Goal: Information Seeking & Learning: Check status

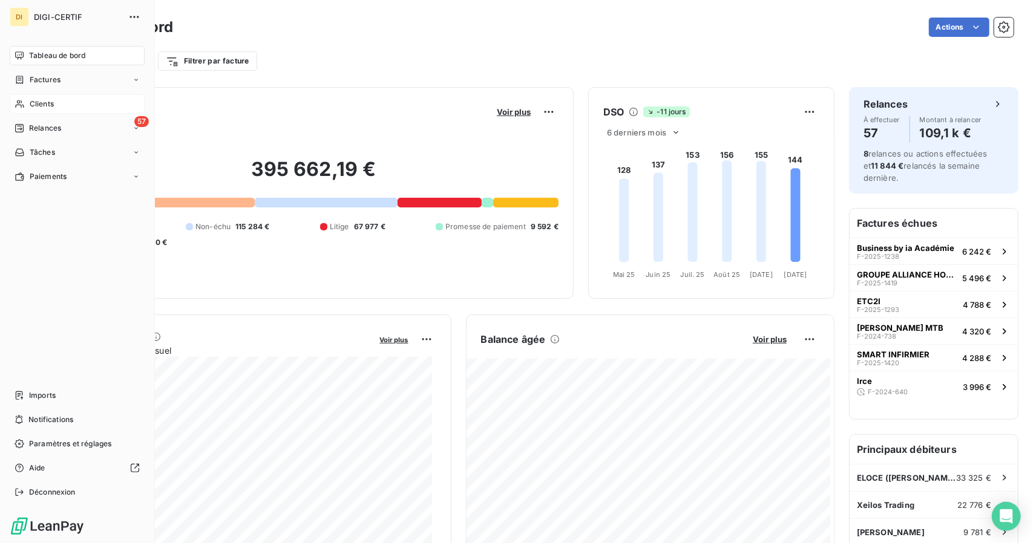
click at [22, 108] on icon at bounding box center [20, 104] width 10 height 10
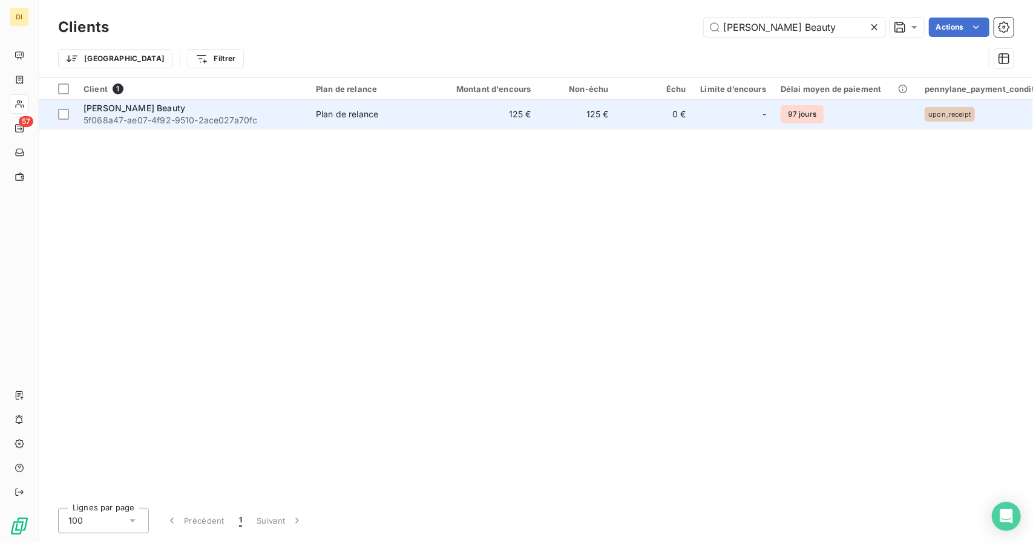
type input "[PERSON_NAME] Beauty"
click at [523, 120] on td "125 €" at bounding box center [486, 114] width 104 height 29
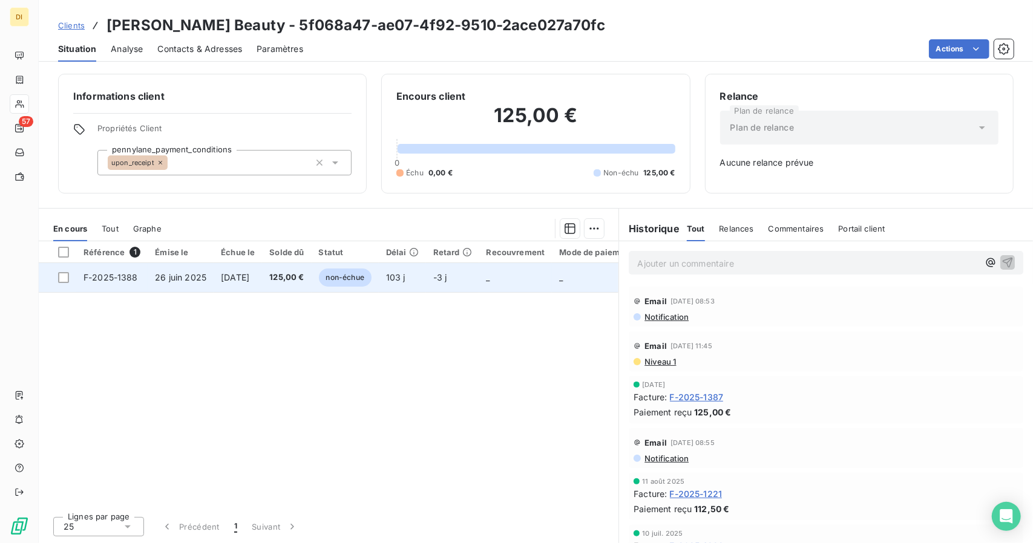
click at [290, 272] on span "125,00 €" at bounding box center [286, 278] width 34 height 12
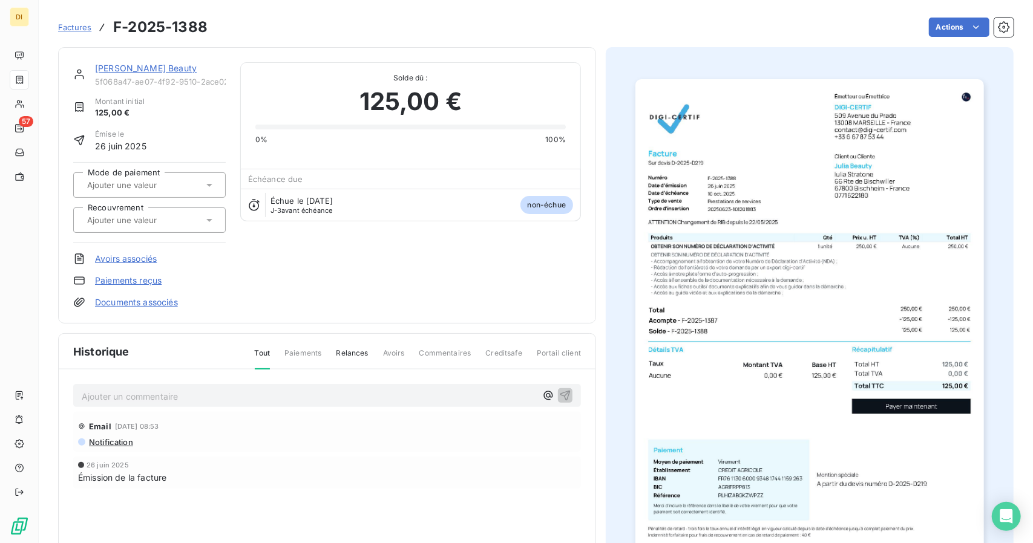
click at [738, 246] on img "button" at bounding box center [809, 325] width 348 height 492
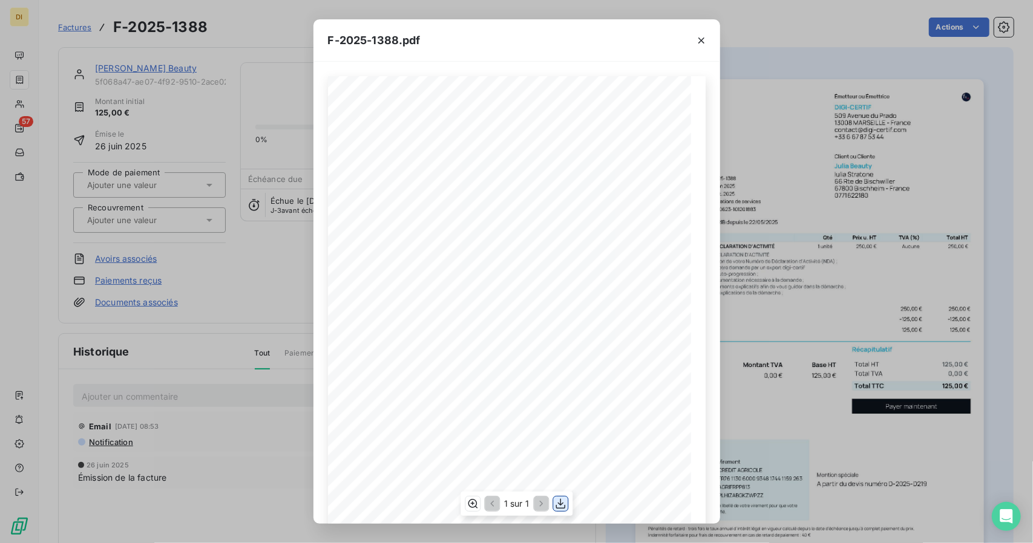
click at [566, 500] on icon "button" at bounding box center [560, 504] width 12 height 12
click at [757, 254] on div "F-2025-1388.pdf 125,00 € 0,00 € 125,00 € Émetteur ou Émettrice DIGI-CERTIF [STR…" at bounding box center [516, 271] width 1033 height 543
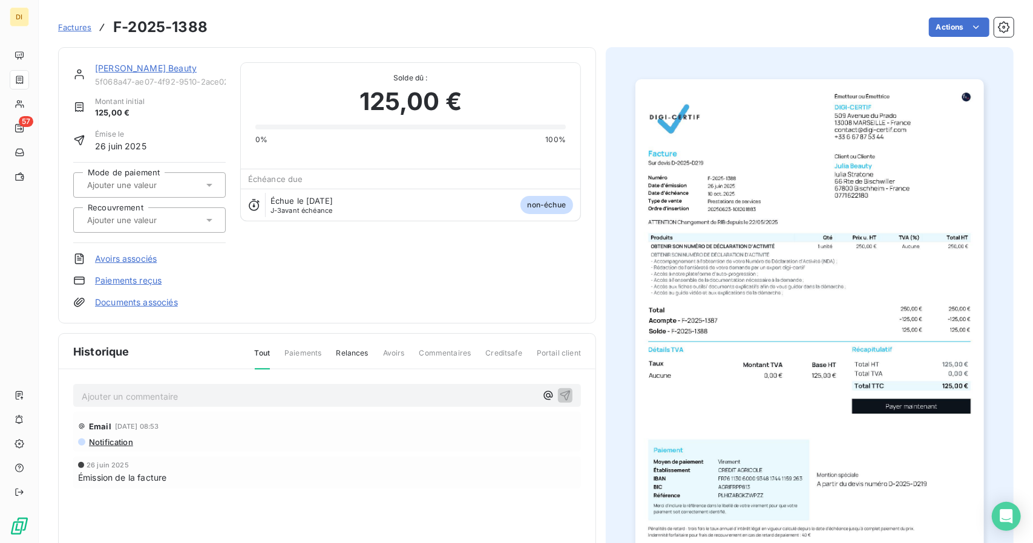
click at [123, 68] on link "[PERSON_NAME] Beauty" at bounding box center [146, 68] width 102 height 10
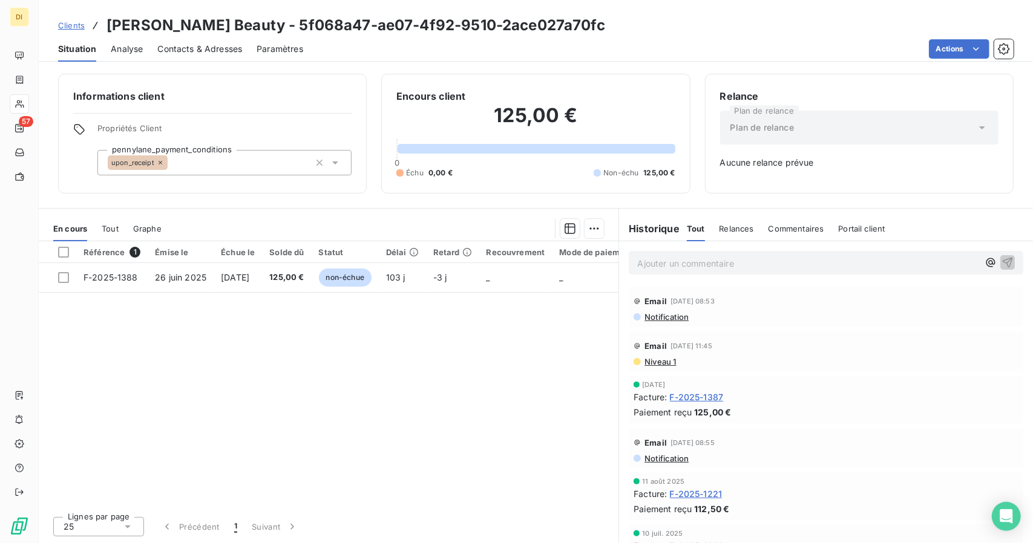
click at [172, 53] on span "Contacts & Adresses" at bounding box center [199, 49] width 85 height 12
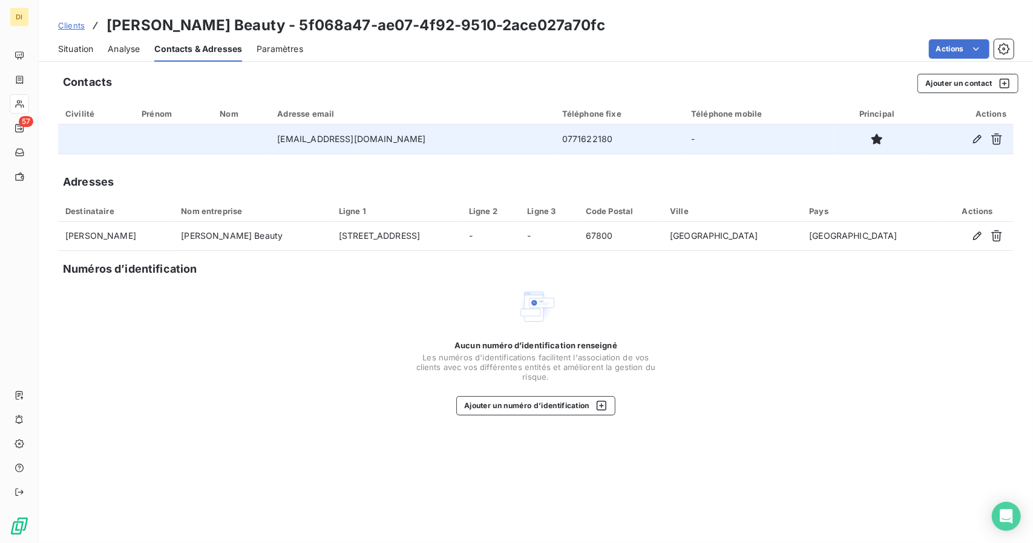
click at [376, 141] on td "[EMAIL_ADDRESS][DOMAIN_NAME]" at bounding box center [412, 139] width 284 height 29
copy td "[EMAIL_ADDRESS][DOMAIN_NAME]"
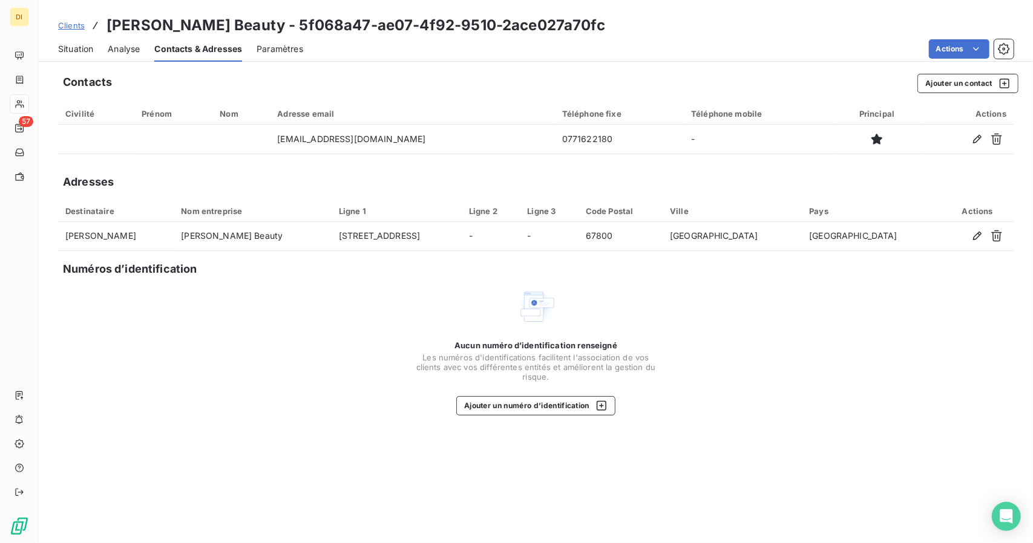
click at [56, 51] on div "Situation Analyse Contacts & Adresses Paramètres Actions" at bounding box center [536, 48] width 994 height 25
click at [75, 51] on span "Situation" at bounding box center [75, 49] width 35 height 12
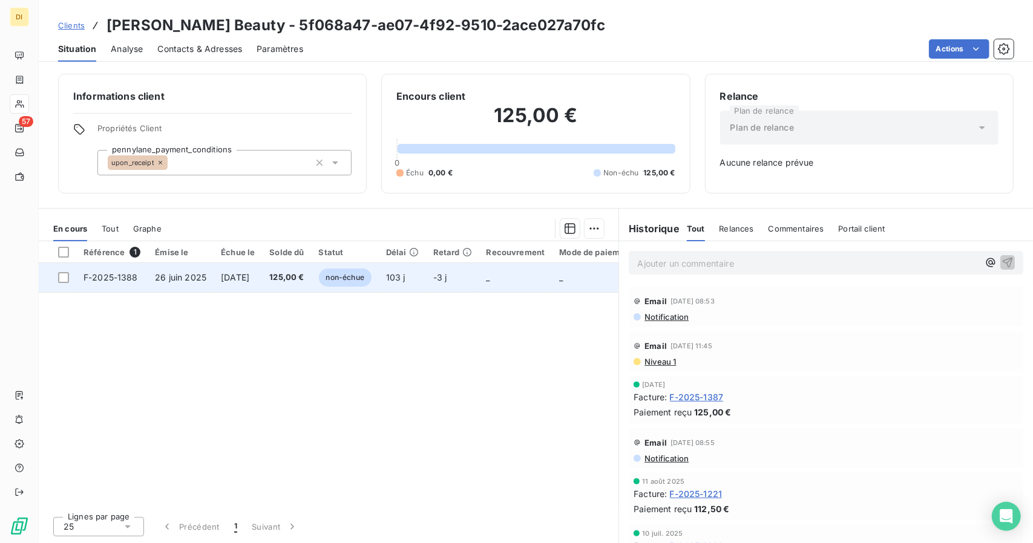
click at [369, 284] on span "non-échue" at bounding box center [345, 278] width 53 height 18
